Goal: Understand process/instructions

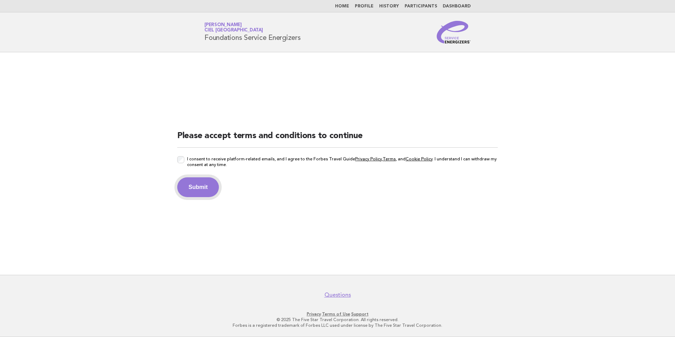
click at [202, 191] on button "Submit" at bounding box center [198, 187] width 42 height 20
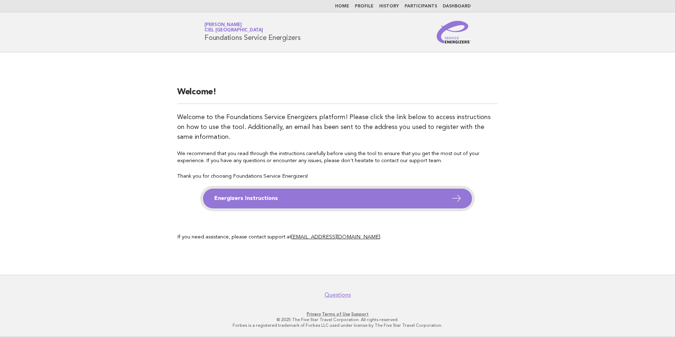
click at [359, 198] on link "Energizers Instructions" at bounding box center [337, 198] width 269 height 20
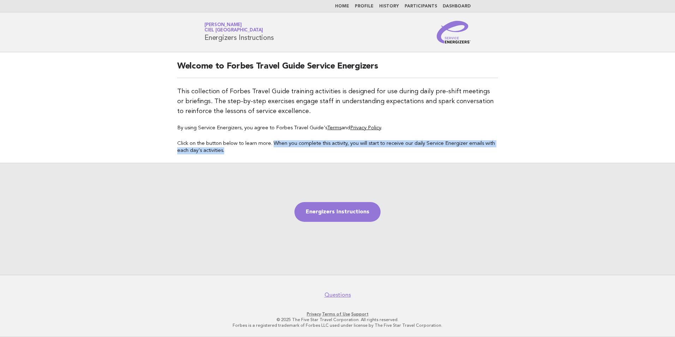
drag, startPoint x: 275, startPoint y: 142, endPoint x: 329, endPoint y: 152, distance: 54.5
click at [329, 152] on p "Click on the button below to learn more. When you complete this activity, you w…" at bounding box center [337, 147] width 320 height 14
click at [339, 209] on link "Energizers Instructions" at bounding box center [337, 212] width 86 height 20
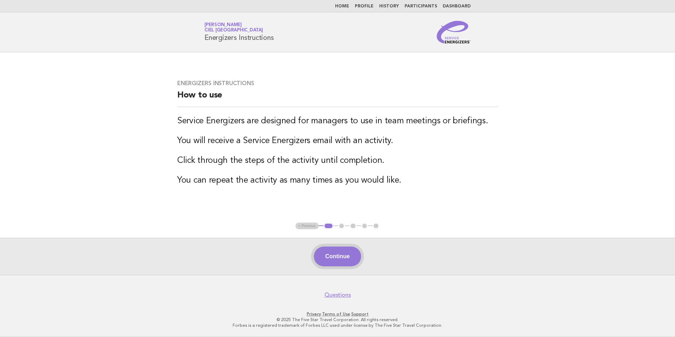
click at [339, 256] on button "Continue" at bounding box center [337, 256] width 47 height 20
